Goal: Navigation & Orientation: Find specific page/section

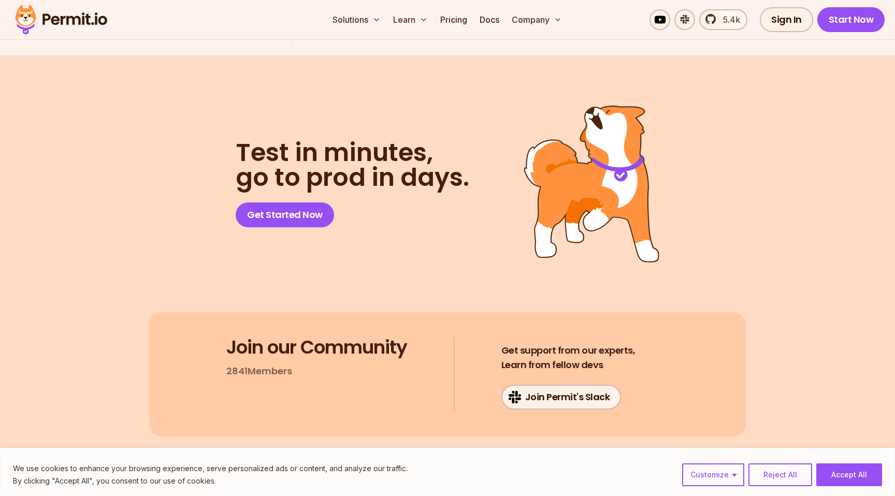
scroll to position [5524, 0]
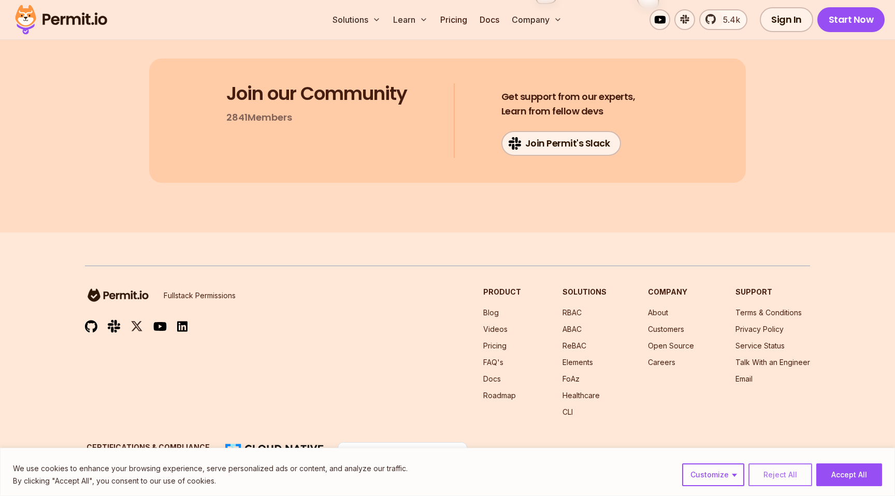
click at [791, 476] on button "Reject All" at bounding box center [780, 475] width 64 height 23
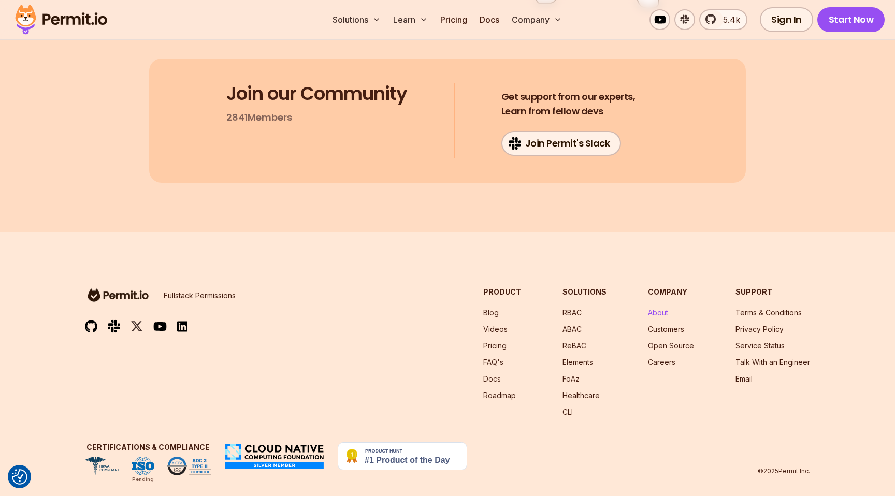
click at [655, 308] on link "About" at bounding box center [658, 312] width 20 height 9
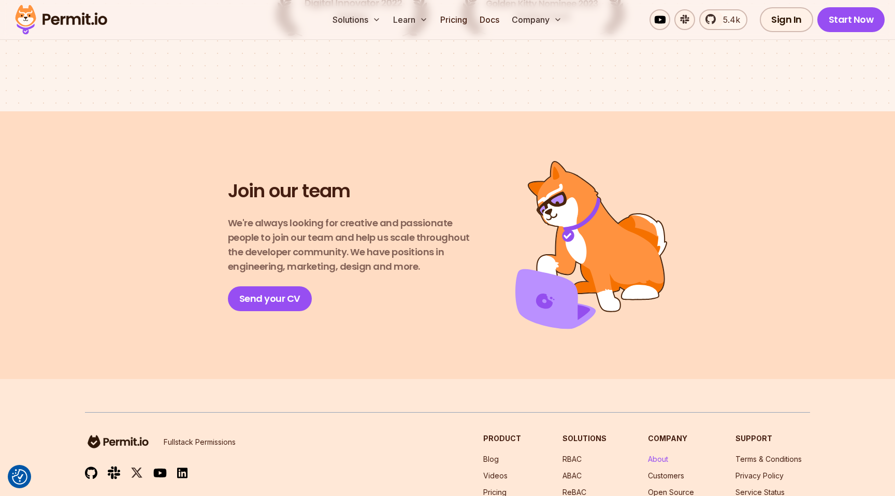
scroll to position [1825, 0]
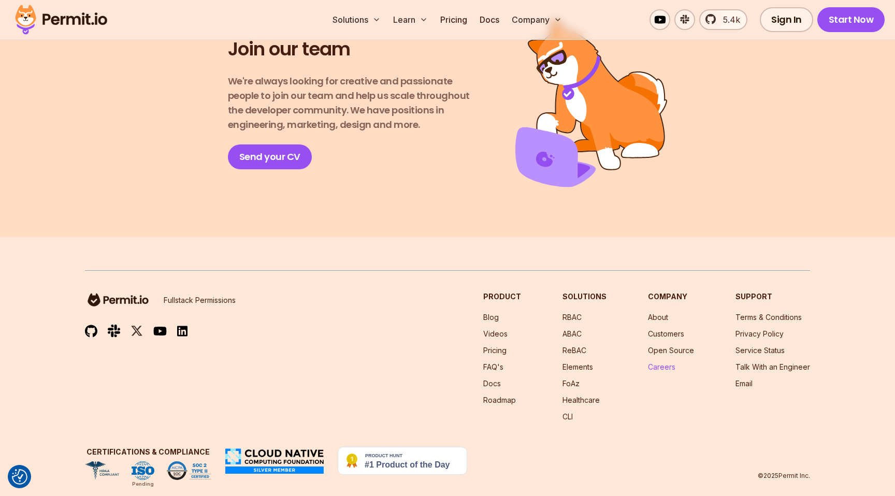
click at [670, 363] on link "Careers" at bounding box center [661, 367] width 27 height 9
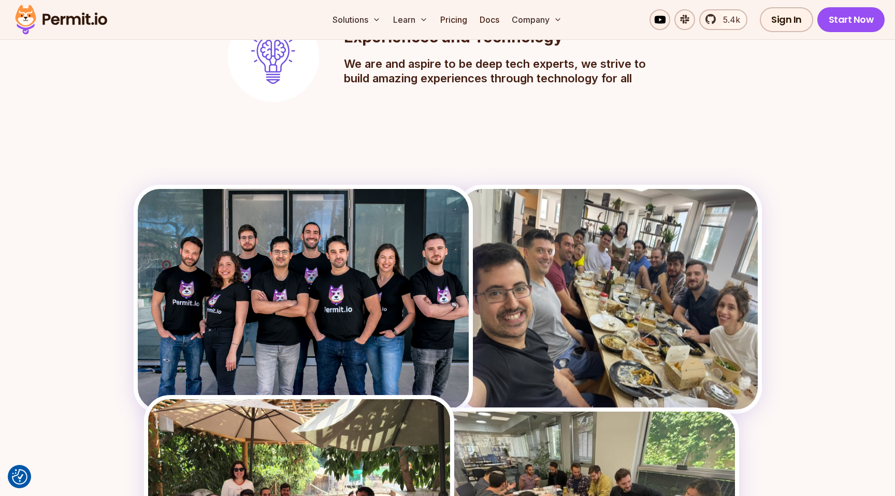
scroll to position [1305, 0]
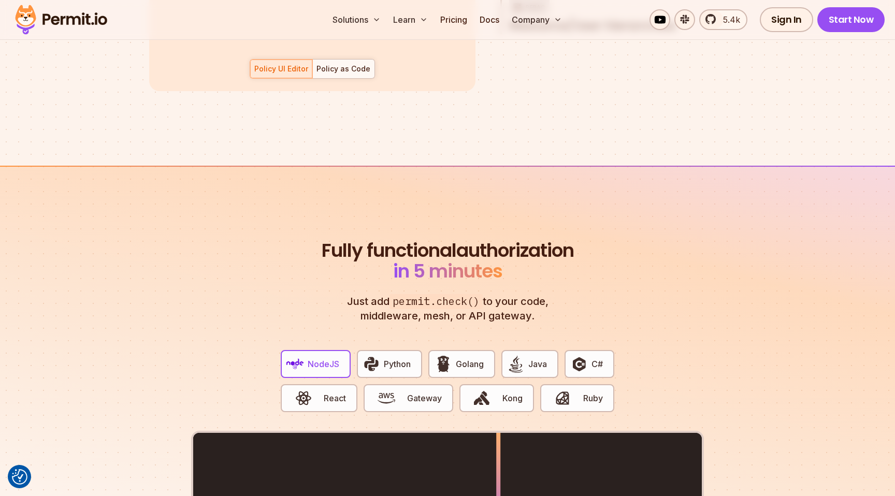
scroll to position [1799, 0]
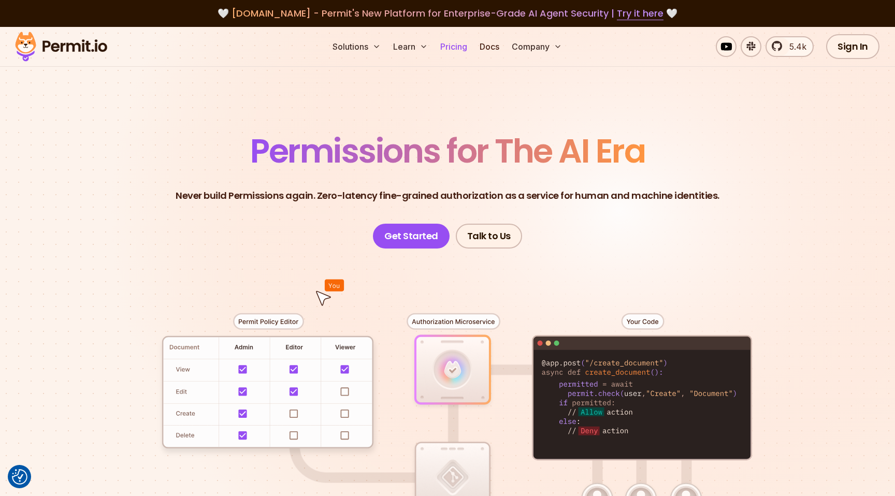
click at [457, 50] on link "Pricing" at bounding box center [453, 46] width 35 height 21
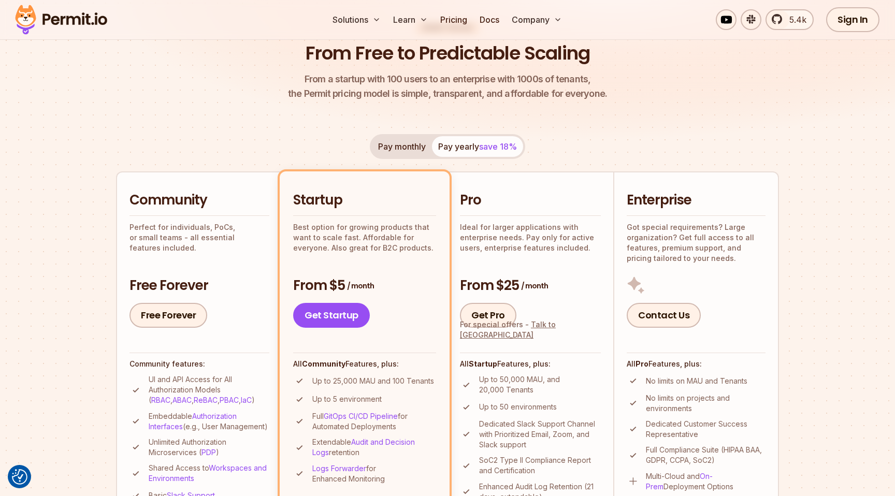
scroll to position [124, 0]
